Goal: Information Seeking & Learning: Learn about a topic

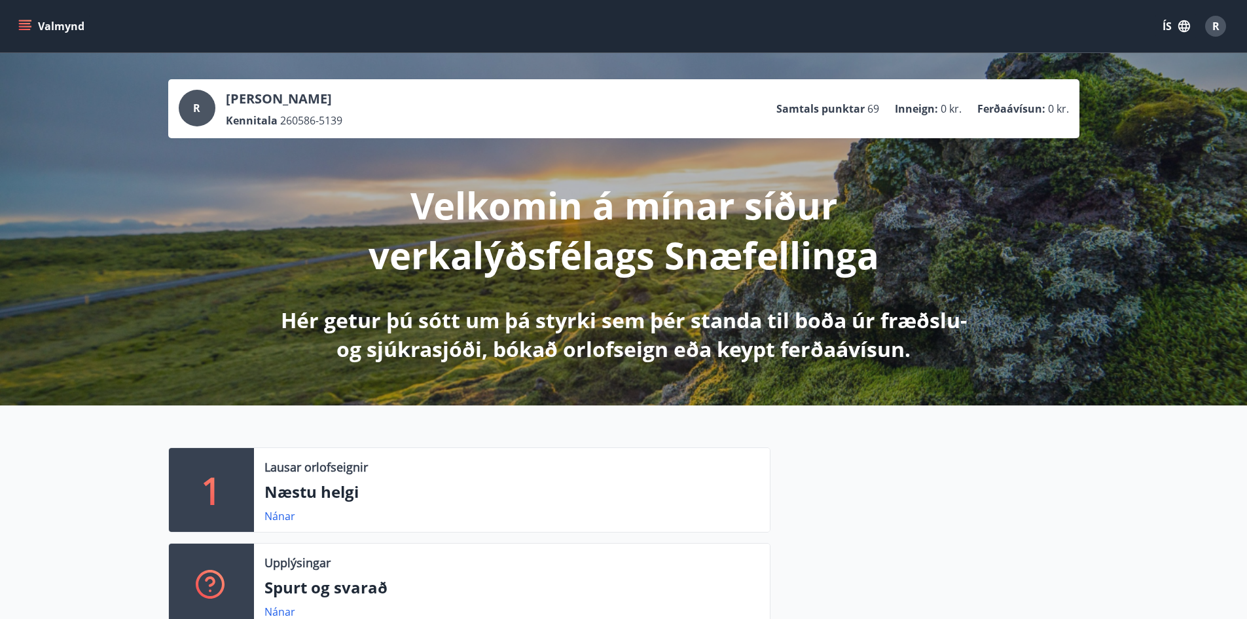
click at [35, 24] on button "Valmynd" at bounding box center [53, 26] width 74 height 24
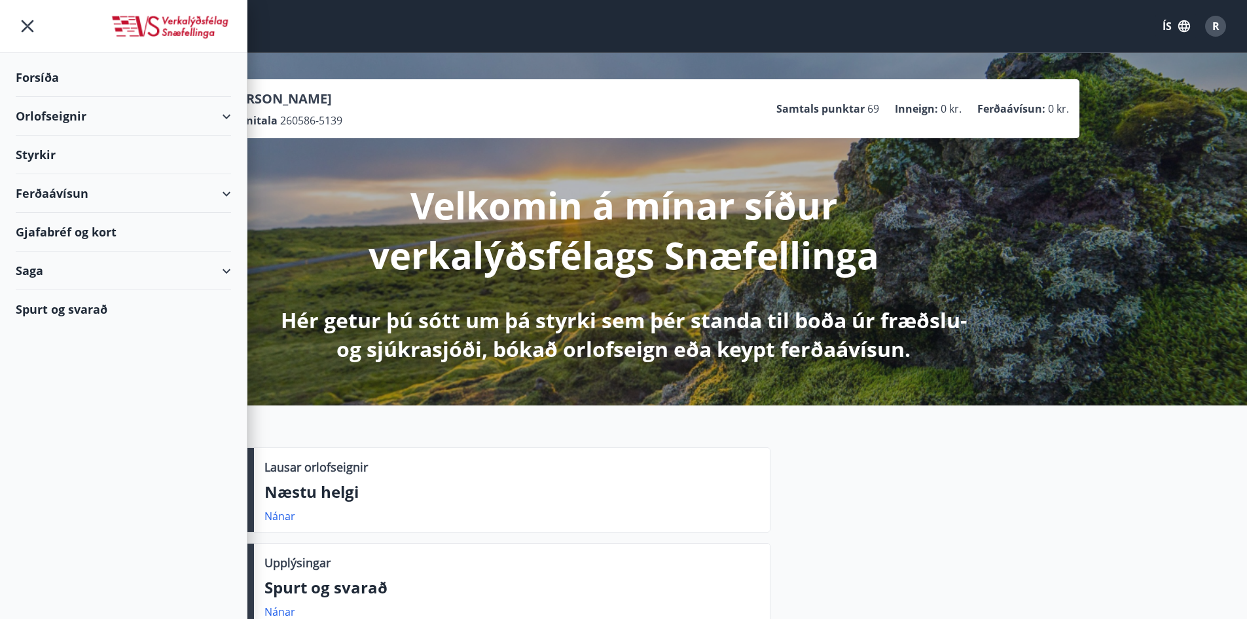
click at [44, 97] on div "Styrkir" at bounding box center [123, 77] width 215 height 39
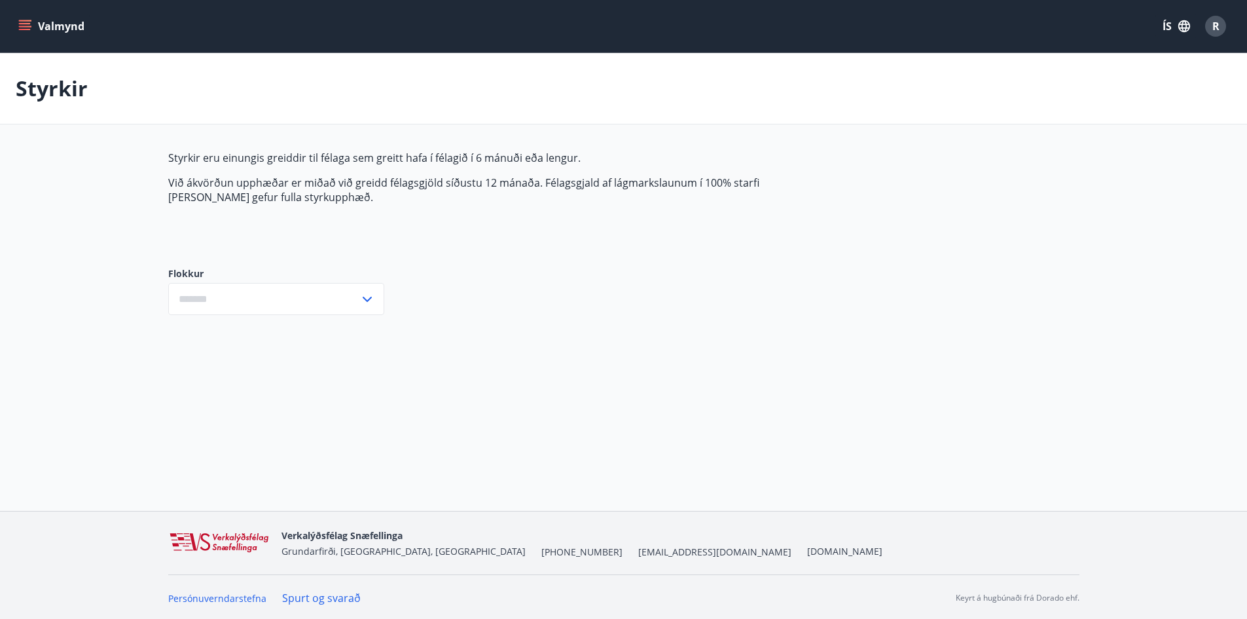
type input "***"
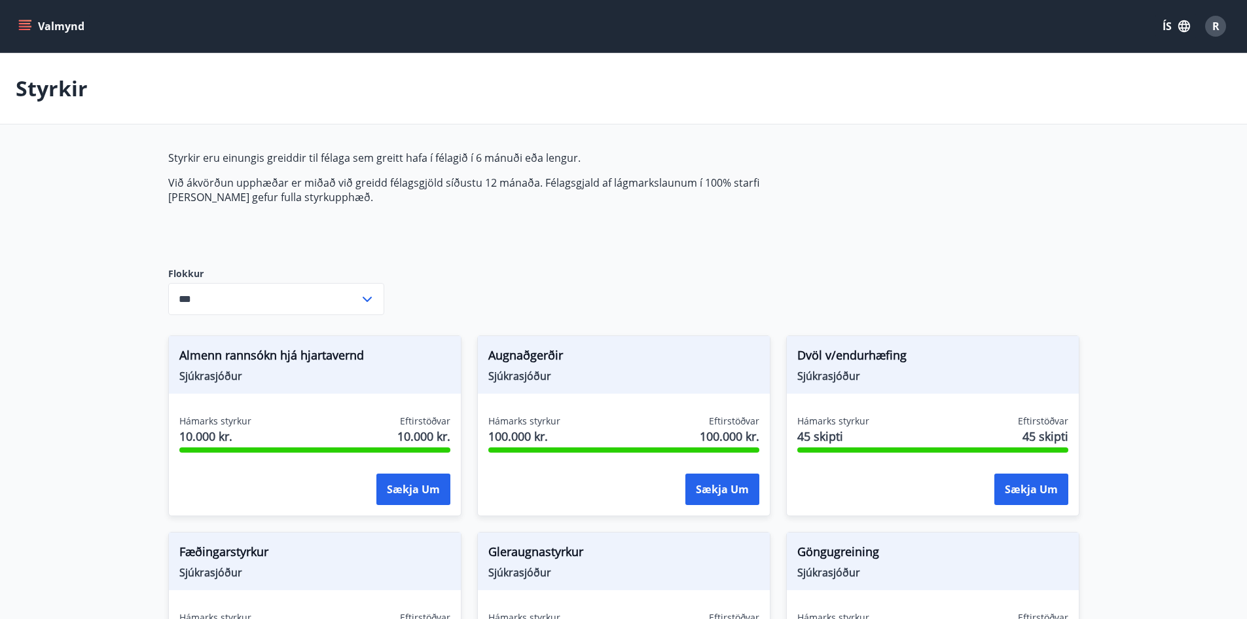
click at [1216, 33] on span "R" at bounding box center [1215, 26] width 7 height 14
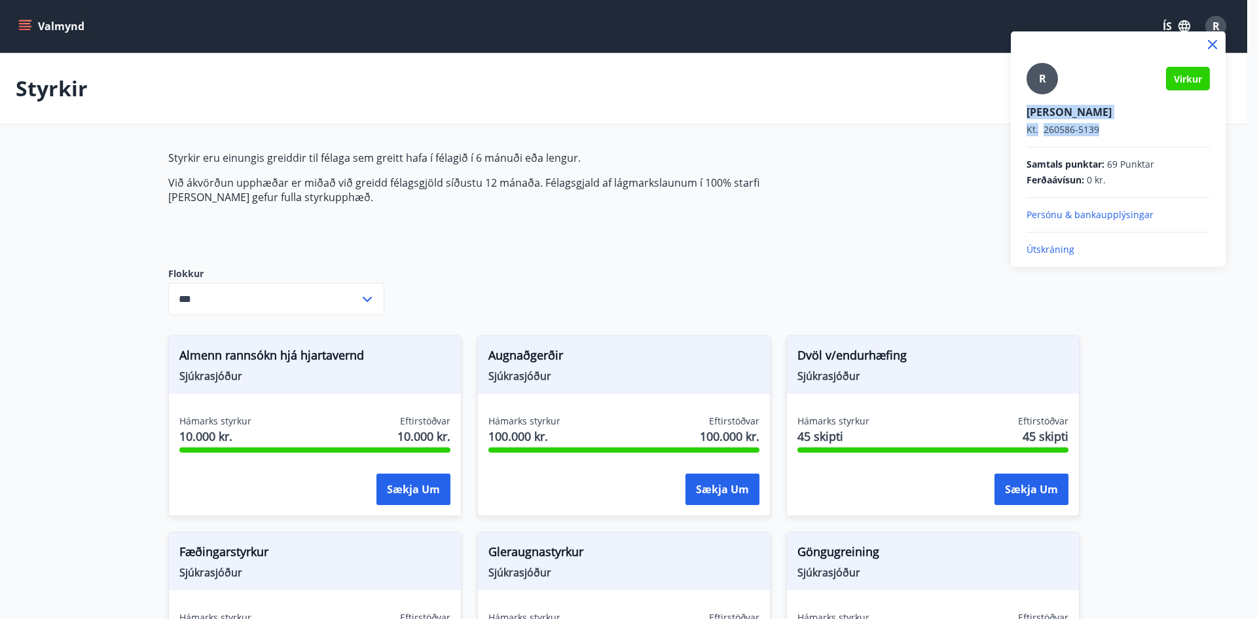
drag, startPoint x: 1039, startPoint y: 115, endPoint x: 1119, endPoint y: 126, distance: 81.4
click at [1125, 132] on div "R Virkur [PERSON_NAME] [PERSON_NAME]. 260586-5139 Samtals punktar : 69 Punktar …" at bounding box center [1118, 143] width 215 height 225
copy div "[PERSON_NAME] [PERSON_NAME]. 260586-5139"
click at [797, 77] on div at bounding box center [628, 309] width 1257 height 619
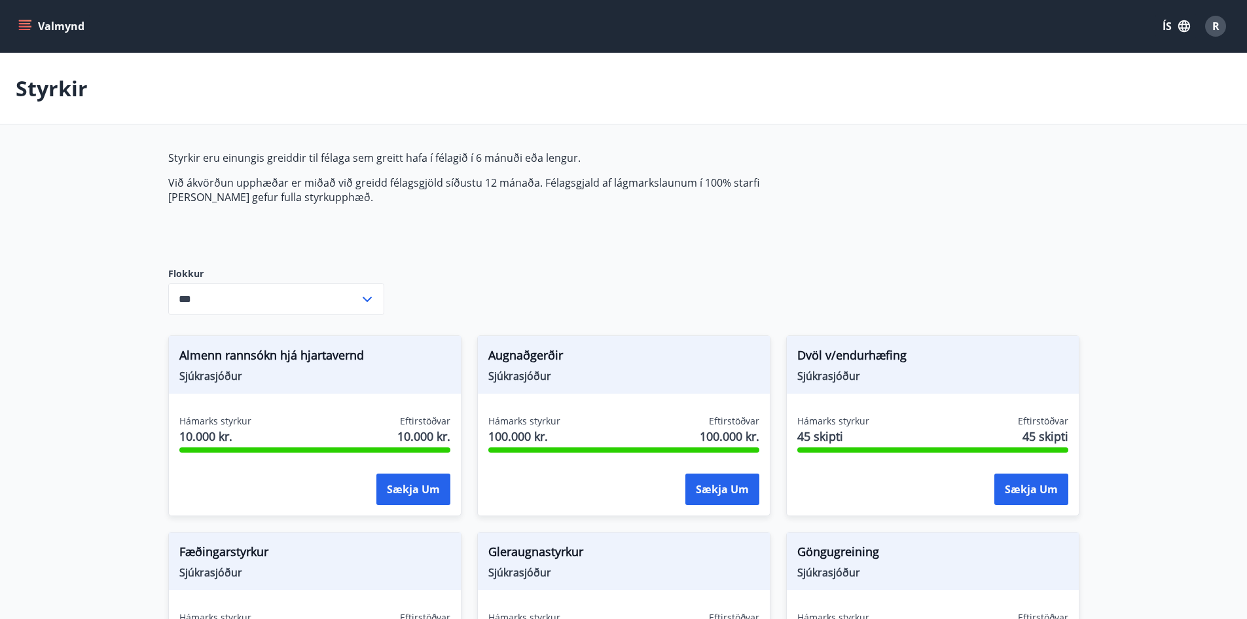
click at [1200, 10] on button "R" at bounding box center [1215, 25] width 31 height 31
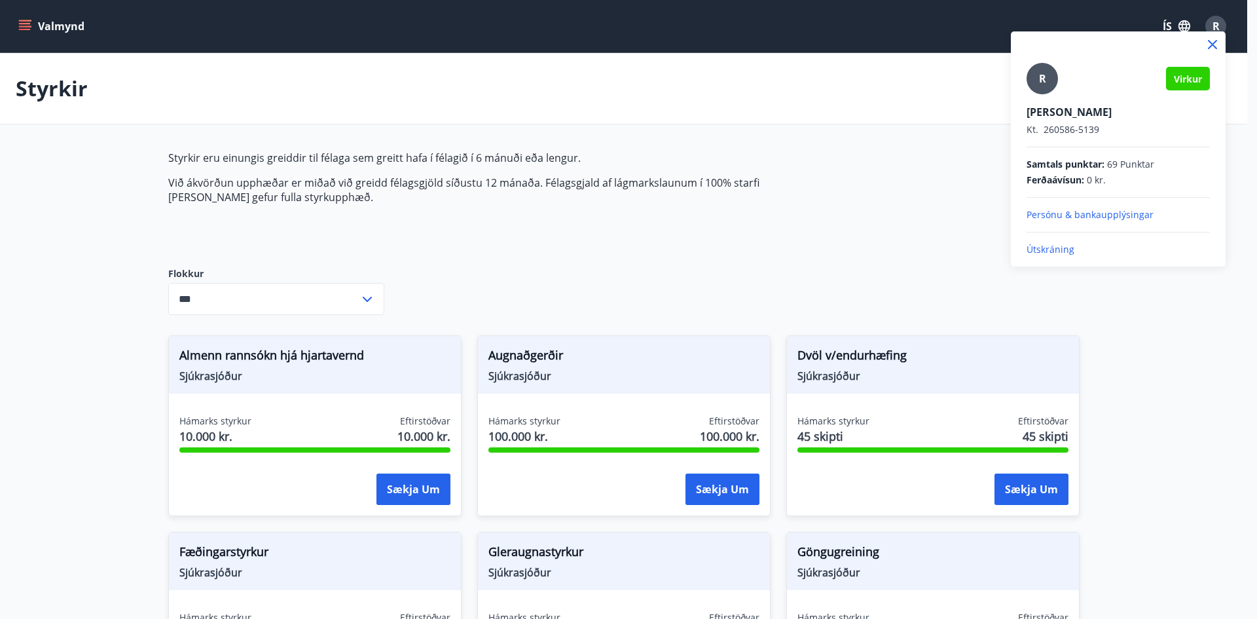
click at [1213, 45] on icon at bounding box center [1213, 45] width 2 height 2
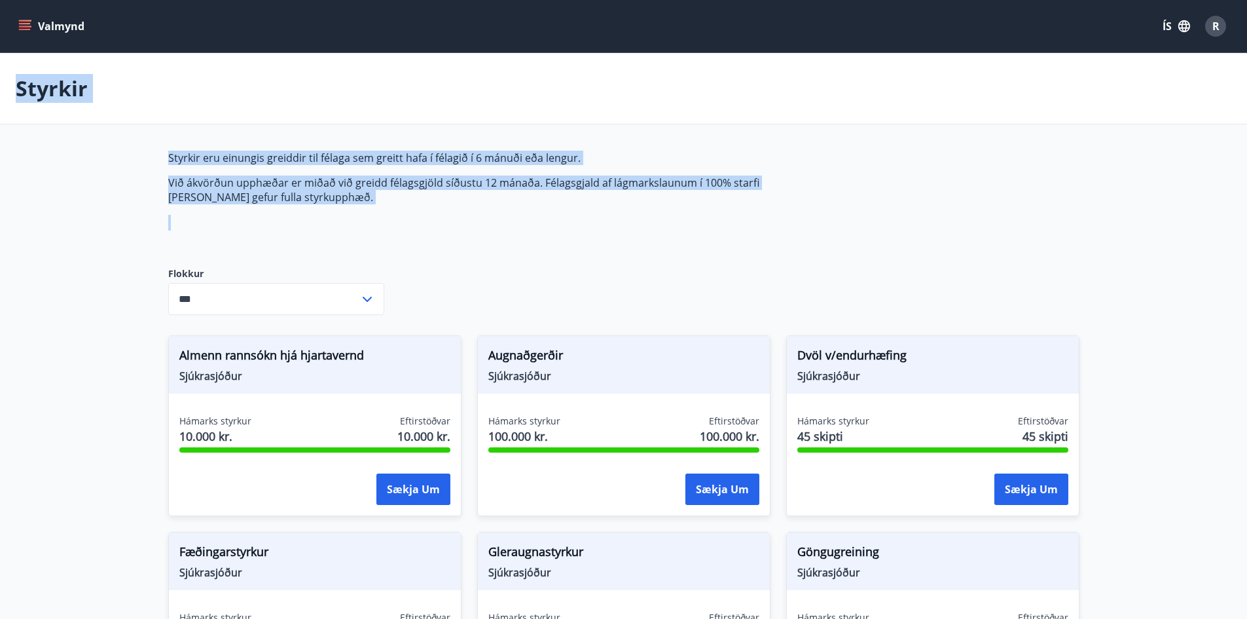
drag, startPoint x: 18, startPoint y: 90, endPoint x: 867, endPoint y: 243, distance: 862.7
drag, startPoint x: 378, startPoint y: 209, endPoint x: 280, endPoint y: 220, distance: 98.8
click at [377, 209] on div "Styrkir eru einungis greiddir til félaga sem greitt hafa í félagið í 6 mánuði e…" at bounding box center [477, 199] width 618 height 96
click at [319, 197] on p "Við ákvörðun upphæðar er miðað við greidd félagsgjöld síðustu 12 mánaða. Félags…" at bounding box center [477, 189] width 618 height 29
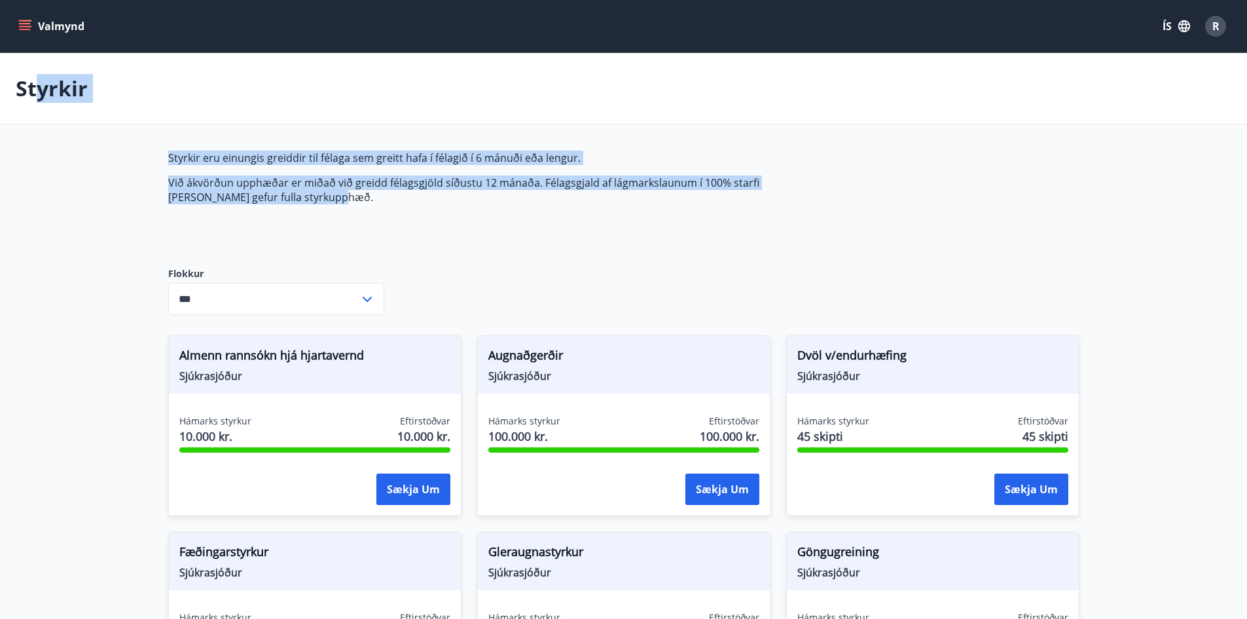
drag, startPoint x: 315, startPoint y: 194, endPoint x: 120, endPoint y: 77, distance: 227.0
click at [252, 70] on div "Styrkir" at bounding box center [623, 88] width 1247 height 71
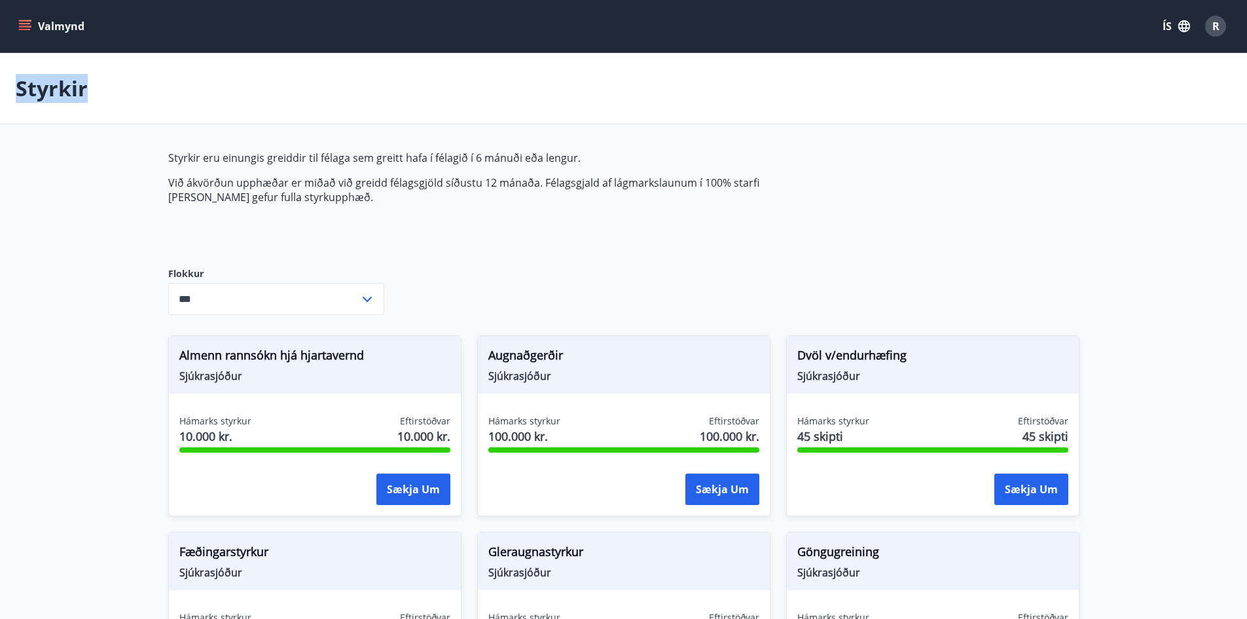
drag, startPoint x: 12, startPoint y: 85, endPoint x: 401, endPoint y: 210, distance: 408.5
click at [340, 209] on div "Styrkir eru einungis greiddir til félaga sem greitt hafa í félagið í 6 mánuði e…" at bounding box center [477, 199] width 618 height 96
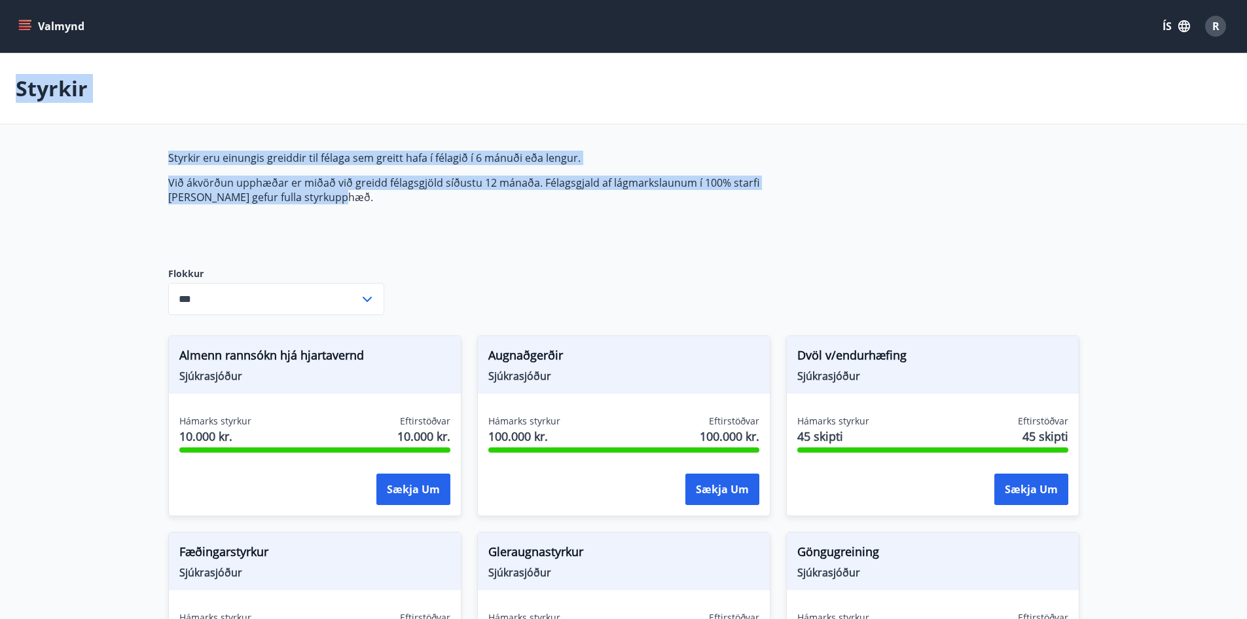
drag, startPoint x: 331, startPoint y: 199, endPoint x: 335, endPoint y: 98, distance: 100.9
click at [12, 90] on div "Styrkir" at bounding box center [623, 88] width 1247 height 71
drag, startPoint x: 13, startPoint y: 89, endPoint x: 12, endPoint y: 126, distance: 36.7
click at [13, 90] on div "Styrkir" at bounding box center [623, 88] width 1247 height 71
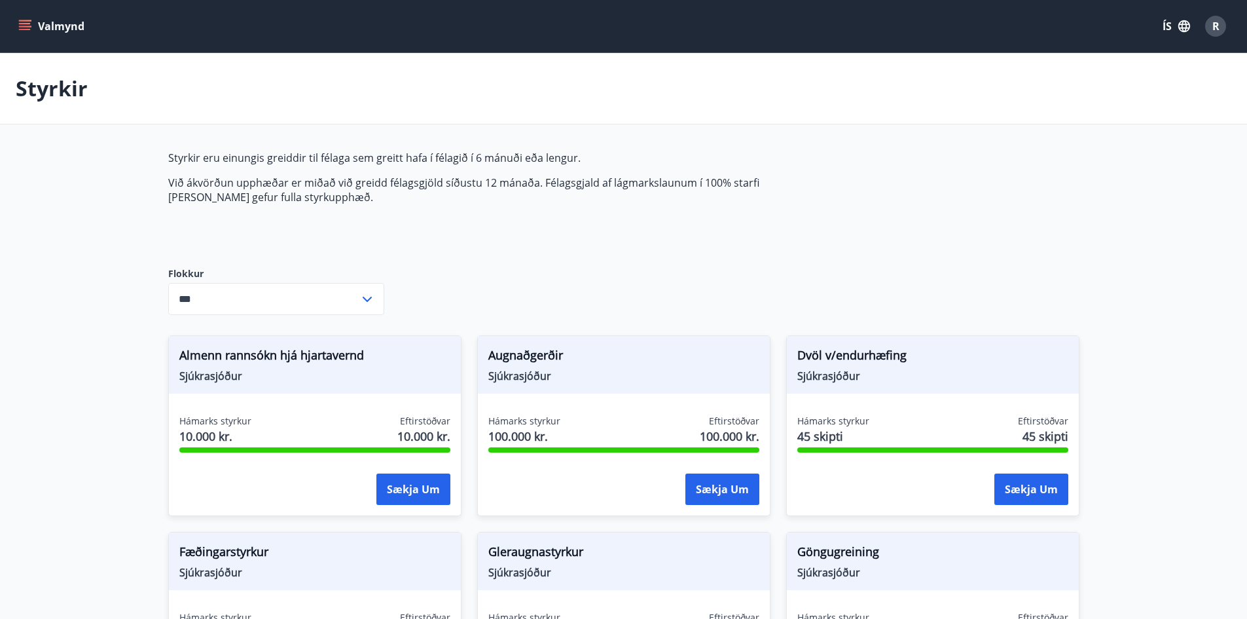
click at [327, 223] on div "Styrkir eru einungis greiddir til félaga sem greitt hafa í félagið í 6 mánuði e…" at bounding box center [477, 199] width 618 height 96
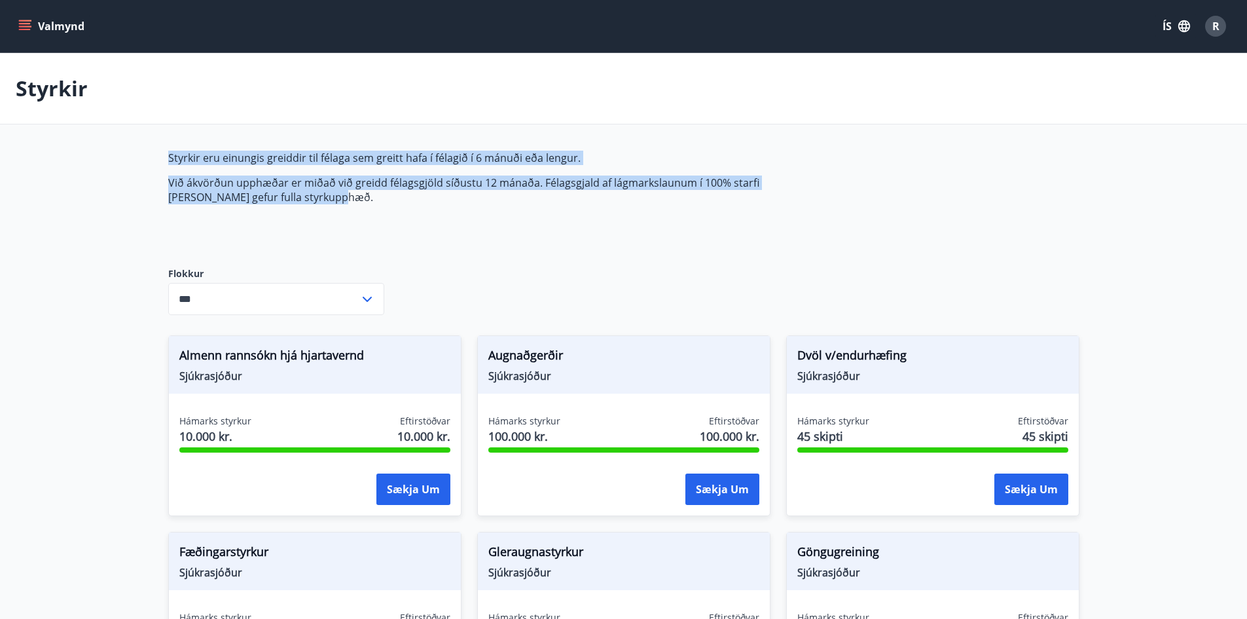
drag, startPoint x: 342, startPoint y: 197, endPoint x: 98, endPoint y: 137, distance: 251.5
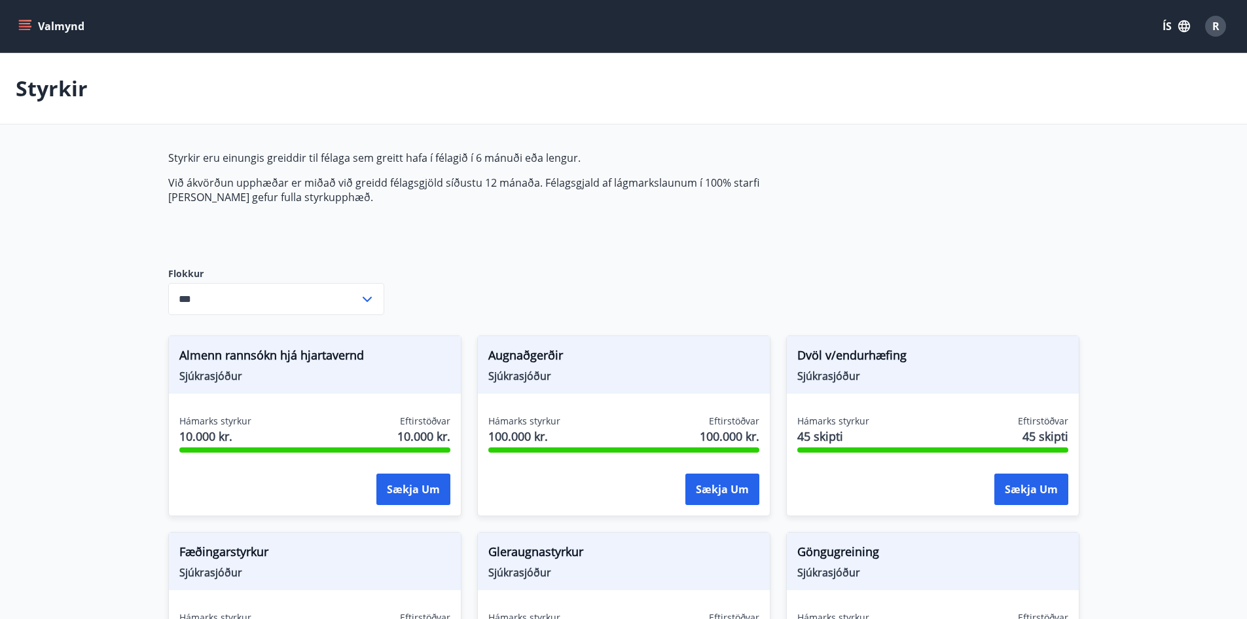
click at [353, 84] on div "Styrkir" at bounding box center [623, 88] width 1247 height 71
click at [1210, 24] on div "R" at bounding box center [1215, 26] width 21 height 21
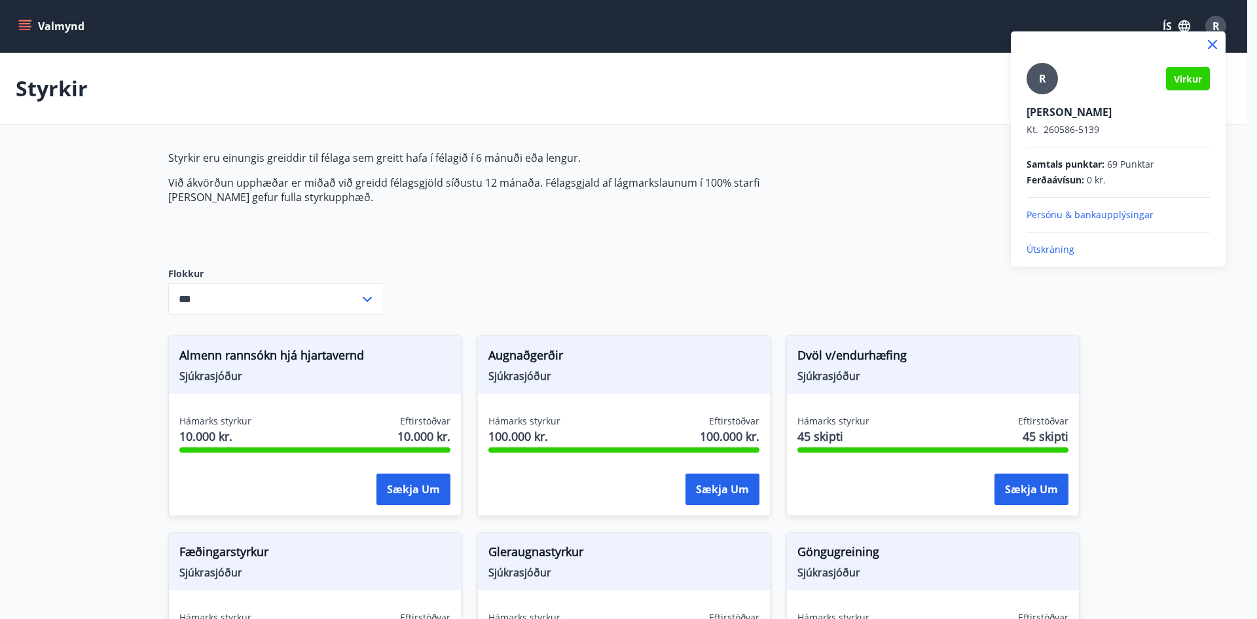
click at [1044, 248] on p "Útskráning" at bounding box center [1118, 249] width 183 height 13
